Goal: Task Accomplishment & Management: Manage account settings

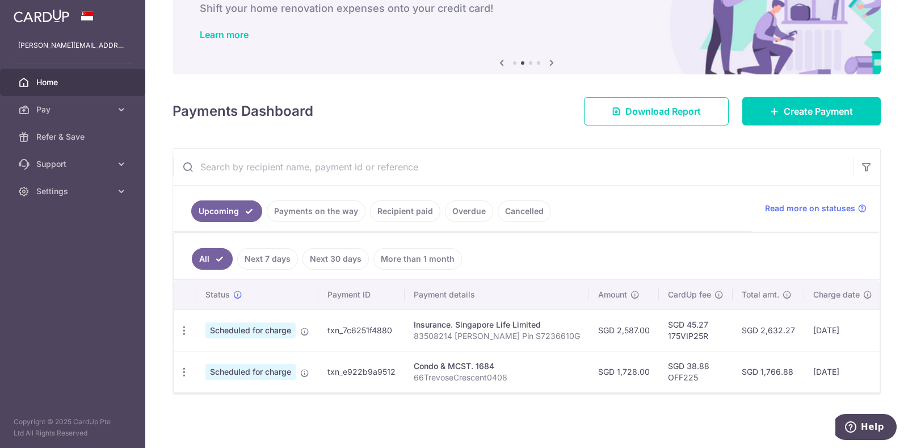
click at [295, 205] on link "Payments on the way" at bounding box center [316, 211] width 99 height 22
click at [295, 185] on input "text" at bounding box center [513, 167] width 680 height 36
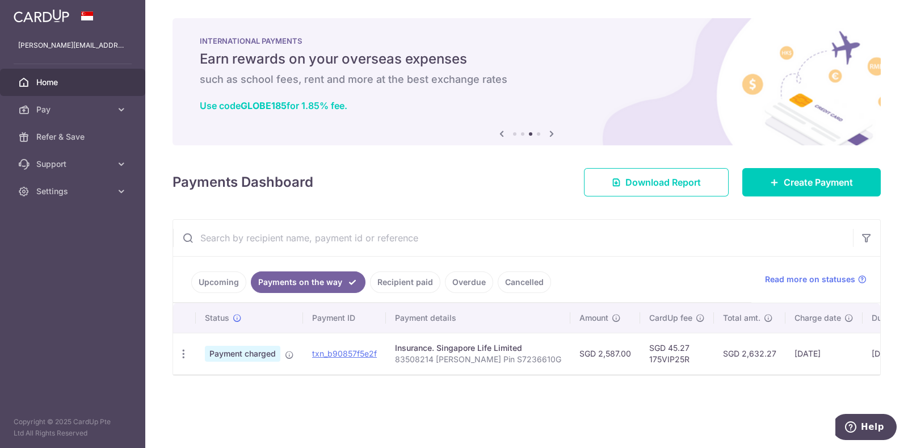
click at [219, 282] on link "Upcoming" at bounding box center [218, 282] width 55 height 22
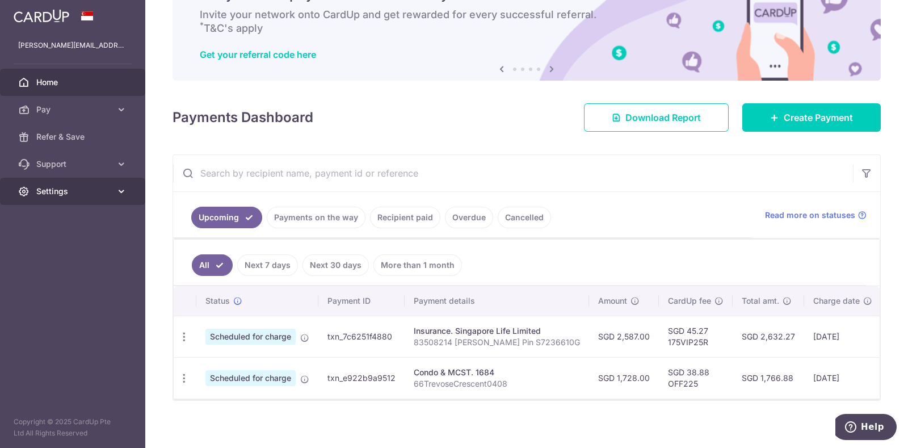
click at [120, 194] on icon at bounding box center [121, 191] width 11 height 11
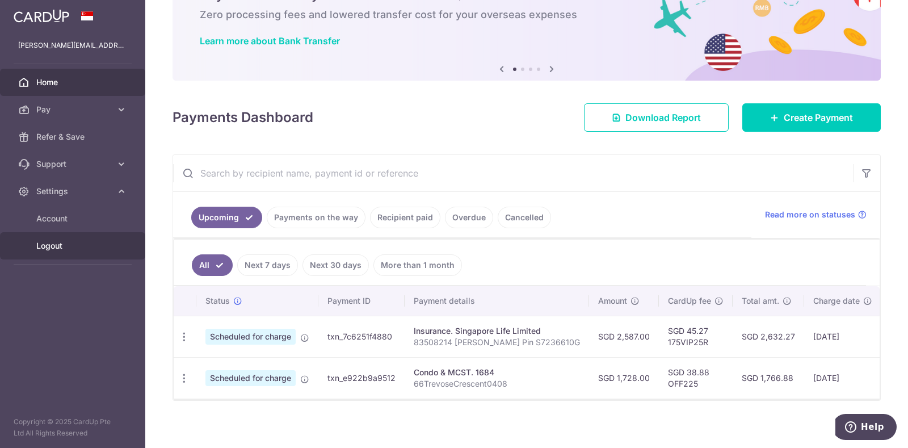
click at [56, 242] on span "Logout" at bounding box center [73, 245] width 75 height 11
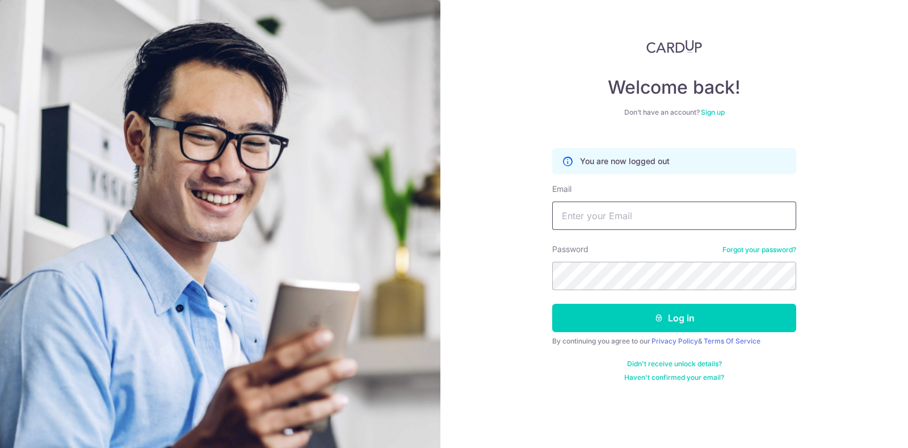
click at [574, 219] on input "Email" at bounding box center [674, 215] width 244 height 28
type input "sarah_kidsfocus@hotmail.com"
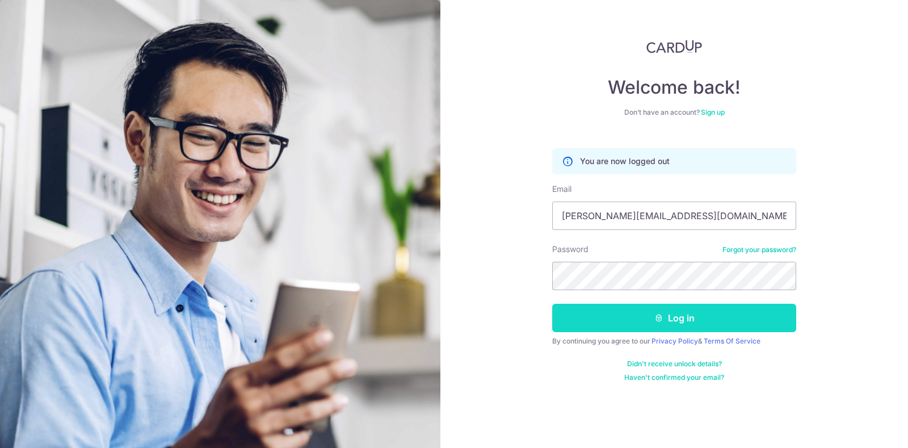
click at [616, 311] on button "Log in" at bounding box center [674, 318] width 244 height 28
